Goal: Find contact information: Find contact information

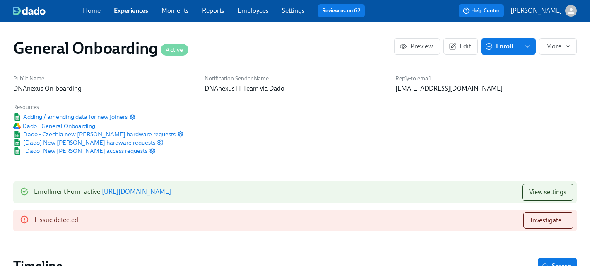
scroll to position [0, 4444]
click at [543, 216] on span "Investigate..." at bounding box center [548, 220] width 36 height 8
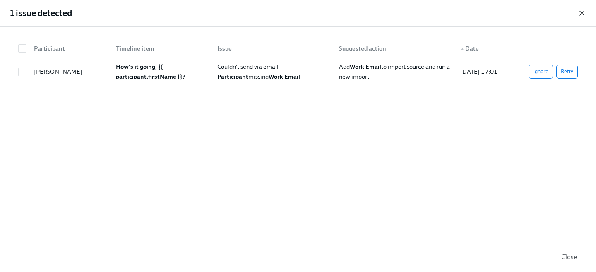
click at [583, 14] on icon "button" at bounding box center [582, 13] width 8 height 8
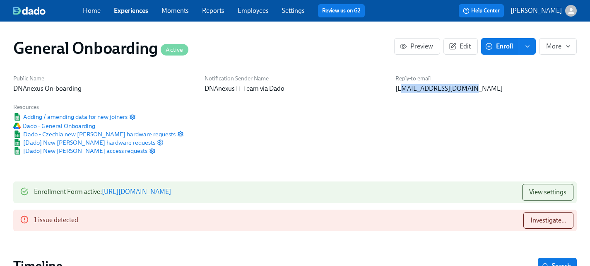
drag, startPoint x: 470, startPoint y: 92, endPoint x: 394, endPoint y: 92, distance: 76.2
click at [394, 92] on div "Reply-to email [EMAIL_ADDRESS][DOMAIN_NAME]" at bounding box center [485, 84] width 191 height 29
click at [392, 91] on div "Reply-to email [EMAIL_ADDRESS][DOMAIN_NAME]" at bounding box center [485, 84] width 191 height 29
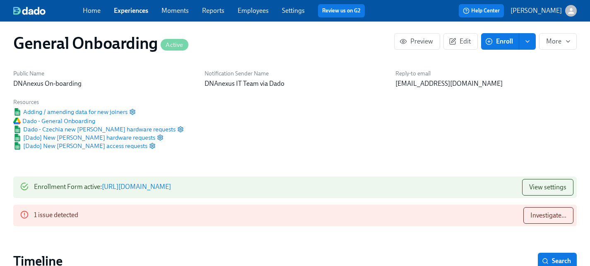
scroll to position [0, 0]
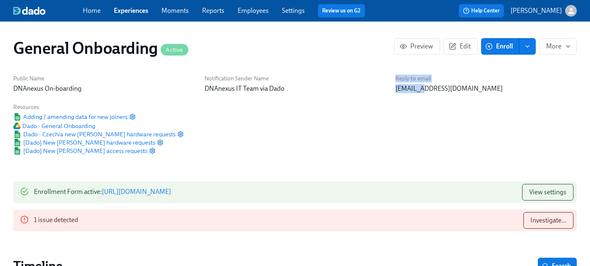
drag, startPoint x: 419, startPoint y: 89, endPoint x: 375, endPoint y: 91, distance: 43.9
click at [375, 91] on div "Public Name DNAnexus On-boarding Notification Sender Name DNAnexus IT Team via …" at bounding box center [294, 115] width 573 height 90
click at [375, 91] on p "DNAnexus IT Team via Dado" at bounding box center [294, 88] width 181 height 9
click at [82, 134] on span "Dado - Czechia new [PERSON_NAME] hardware requests" at bounding box center [94, 134] width 162 height 8
